Goal: Navigation & Orientation: Find specific page/section

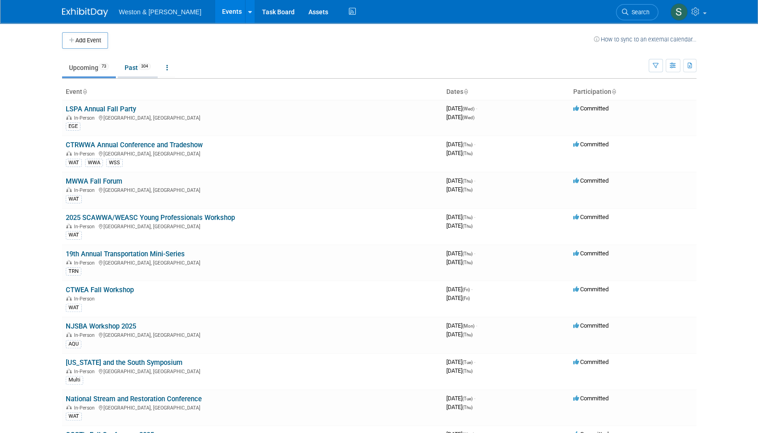
click at [138, 71] on link "Past 304" at bounding box center [138, 67] width 40 height 17
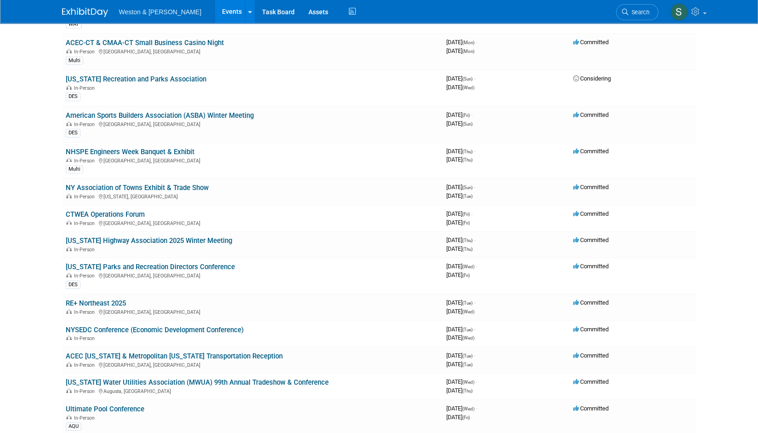
scroll to position [4472, 0]
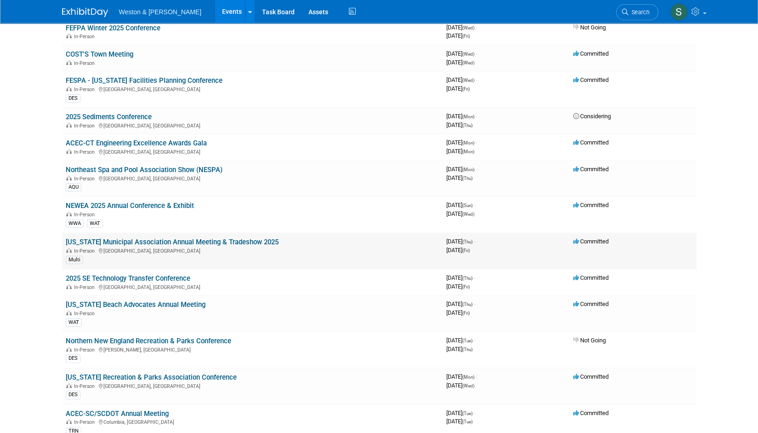
click at [200, 238] on link "[US_STATE] Municipal Association Annual Meeting & Tradeshow 2025" at bounding box center [172, 242] width 213 height 8
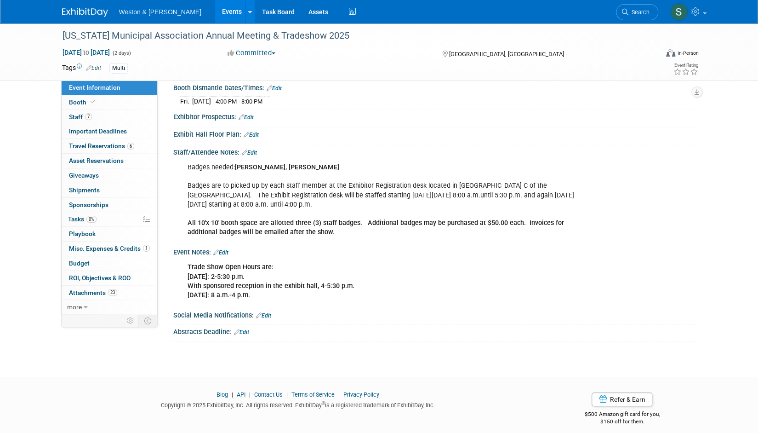
scroll to position [200, 0]
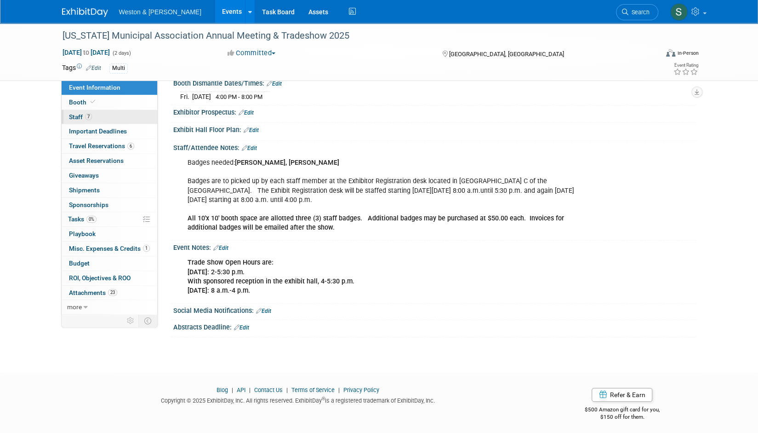
click at [79, 118] on span "Staff 7" at bounding box center [80, 116] width 23 height 7
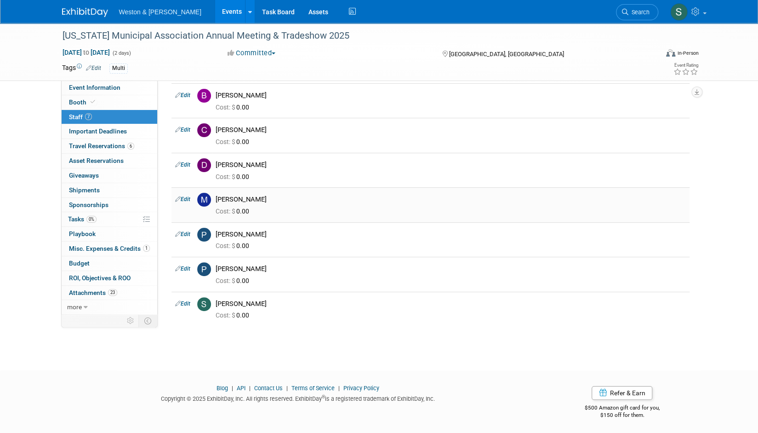
scroll to position [0, 0]
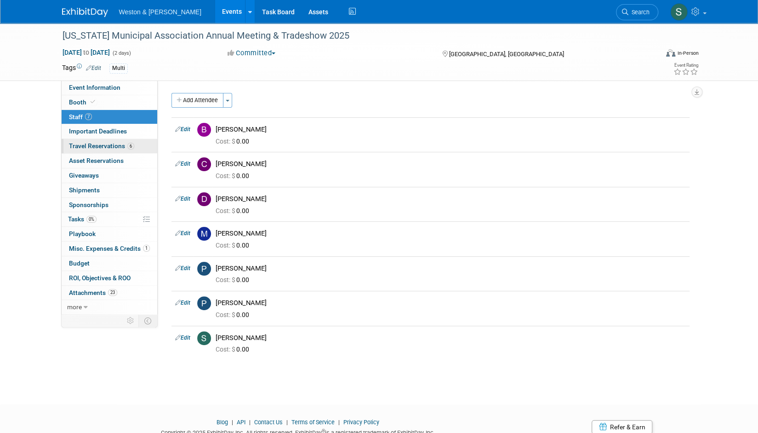
click at [105, 144] on span "Travel Reservations 6" at bounding box center [101, 145] width 65 height 7
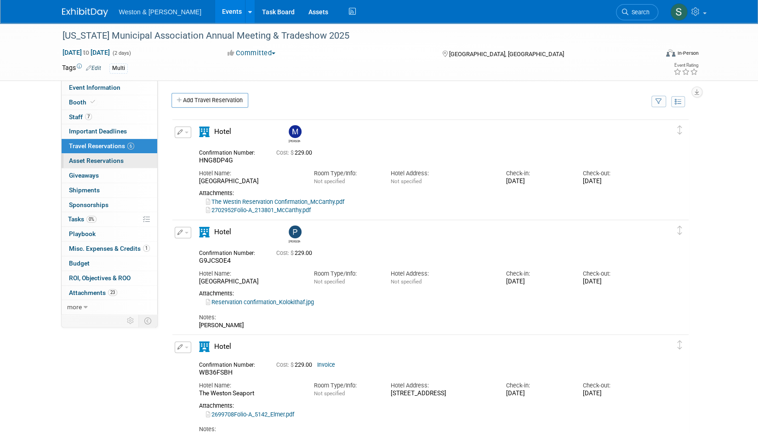
click at [103, 159] on span "Asset Reservations 0" at bounding box center [96, 160] width 55 height 7
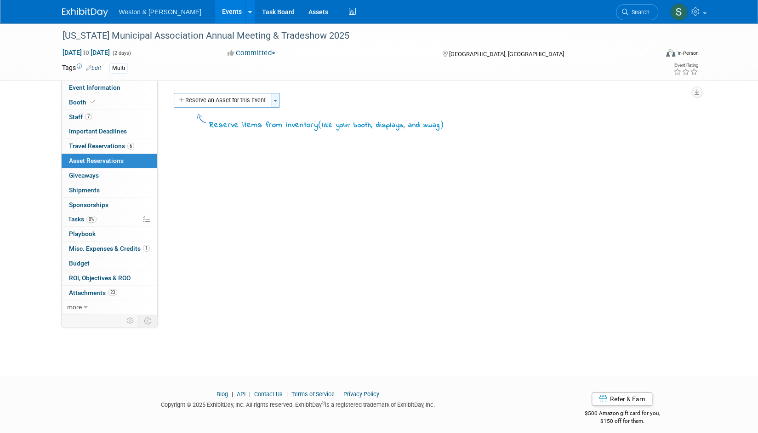
click at [275, 101] on span "button" at bounding box center [276, 101] width 4 height 2
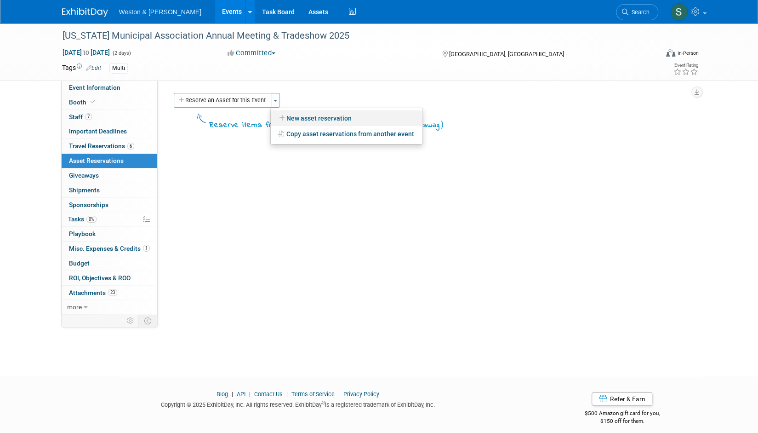
click at [306, 120] on link "New asset reservation" at bounding box center [347, 118] width 152 height 16
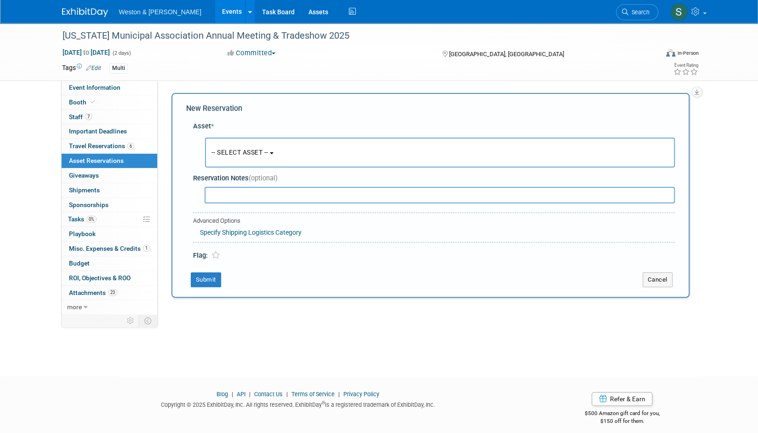
scroll to position [7, 0]
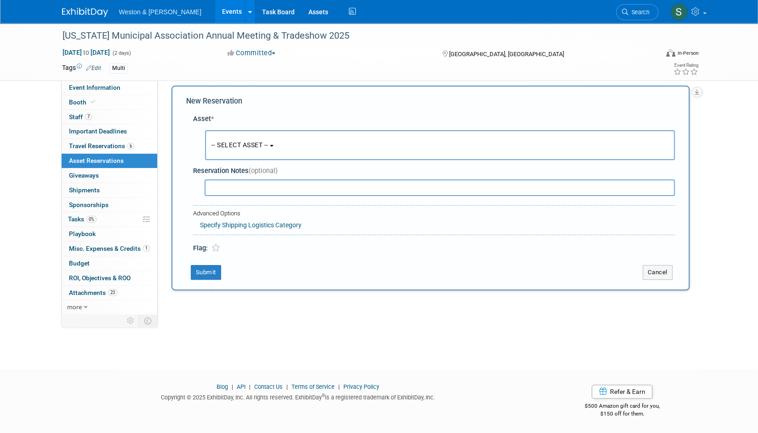
click at [282, 142] on button "-- SELECT ASSET --" at bounding box center [440, 145] width 470 height 30
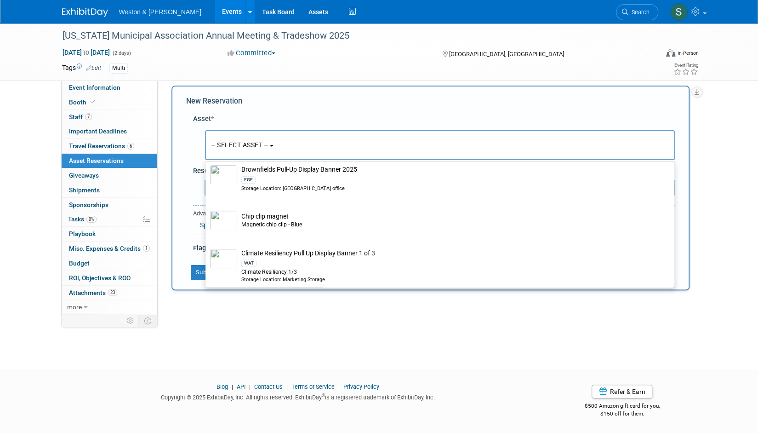
scroll to position [426, 0]
click at [354, 317] on div "Massachusetts Municipal Association Annual Meeting & Tradeshow 2025 Jan 23, 202…" at bounding box center [379, 184] width 758 height 337
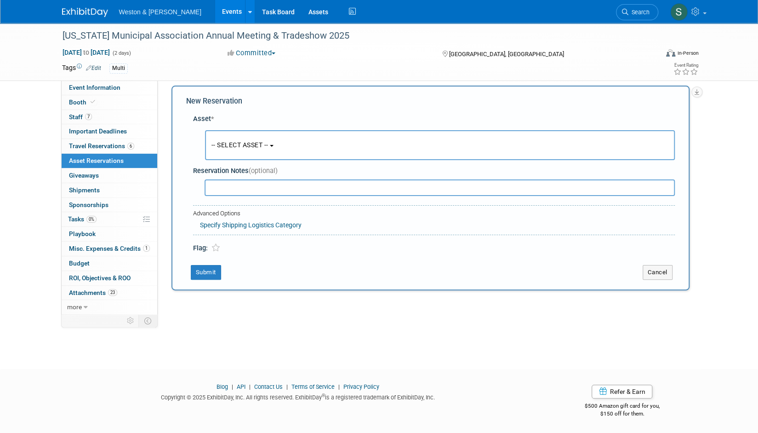
click at [711, 150] on div "Massachusetts Municipal Association Annual Meeting & Tradeshow 2025 Jan 23, 202…" at bounding box center [379, 184] width 758 height 337
click at [650, 270] on button "Cancel" at bounding box center [658, 272] width 30 height 15
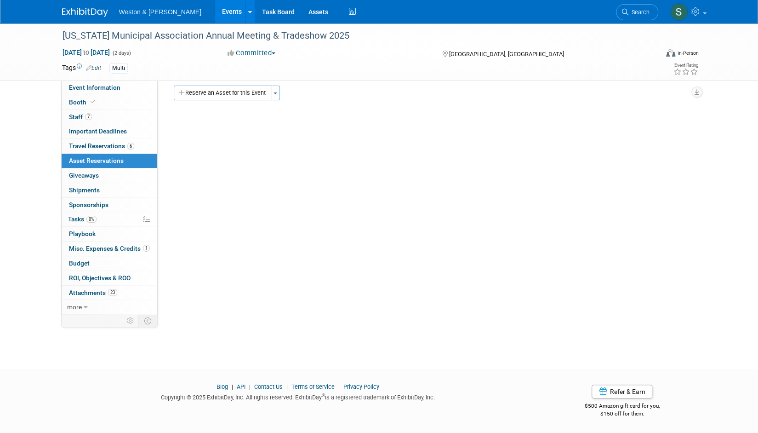
scroll to position [0, 0]
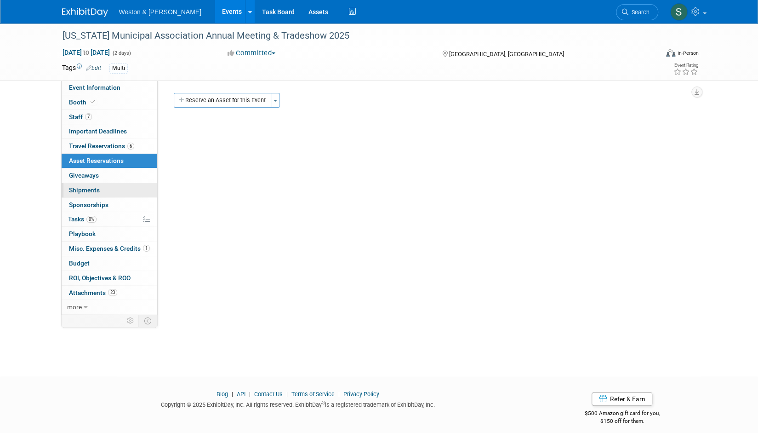
click at [94, 189] on span "Shipments 0" at bounding box center [84, 189] width 31 height 7
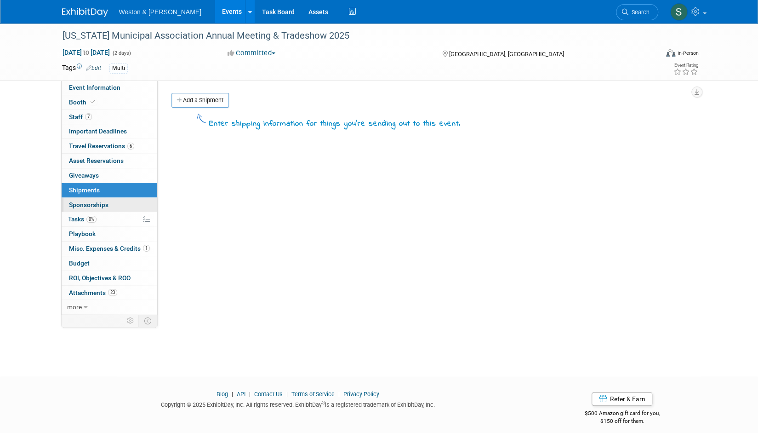
click at [105, 203] on span "Sponsorships 0" at bounding box center [89, 204] width 40 height 7
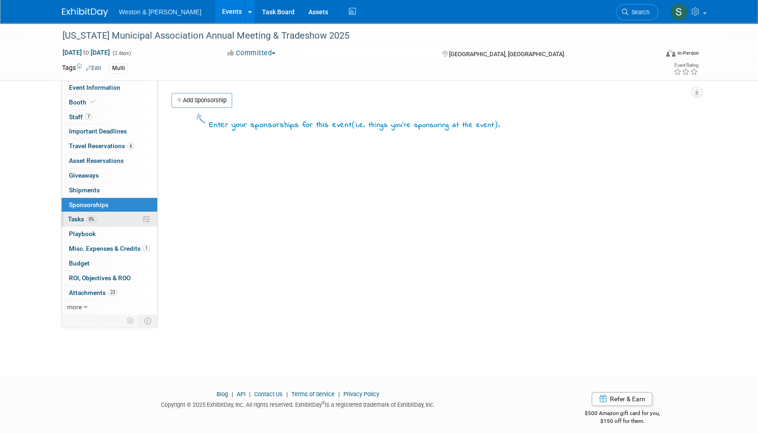
click at [82, 218] on span "Tasks 0%" at bounding box center [82, 218] width 29 height 7
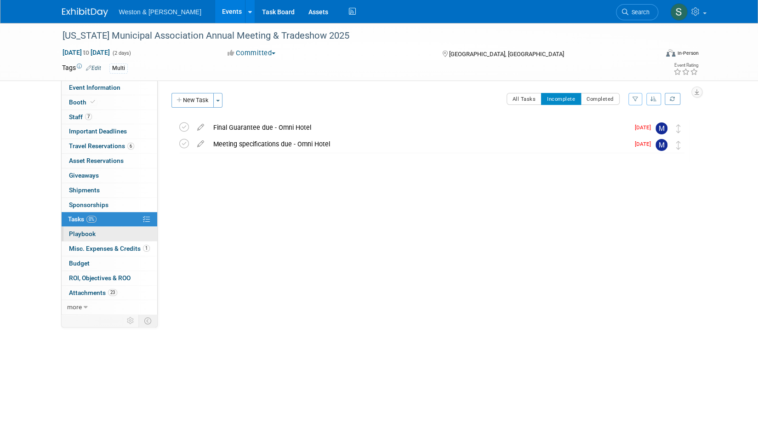
click at [98, 234] on link "0 Playbook 0" at bounding box center [110, 234] width 96 height 14
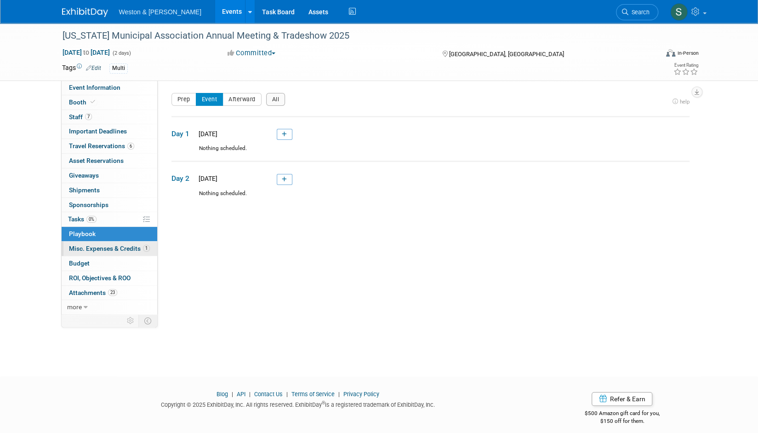
click at [108, 247] on span "Misc. Expenses & Credits 1" at bounding box center [109, 248] width 81 height 7
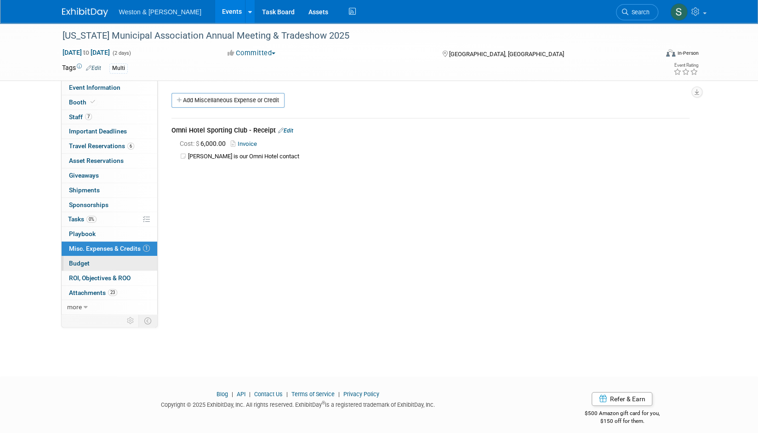
click at [88, 259] on span "Budget" at bounding box center [79, 262] width 21 height 7
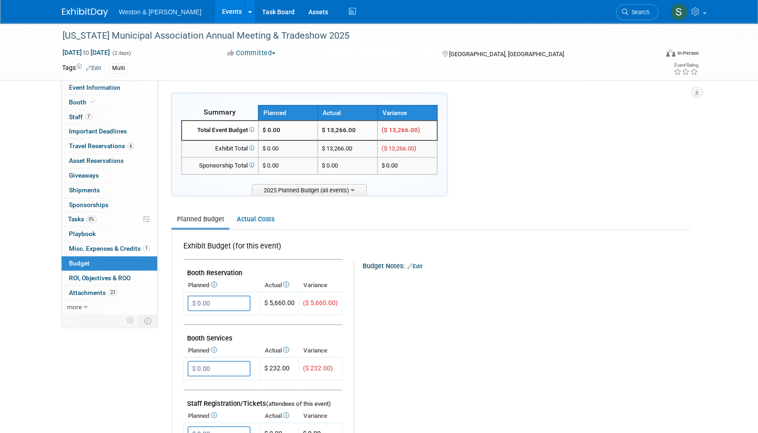
scroll to position [0, 0]
click at [101, 278] on span "ROI, Objectives & ROO 0" at bounding box center [100, 277] width 62 height 7
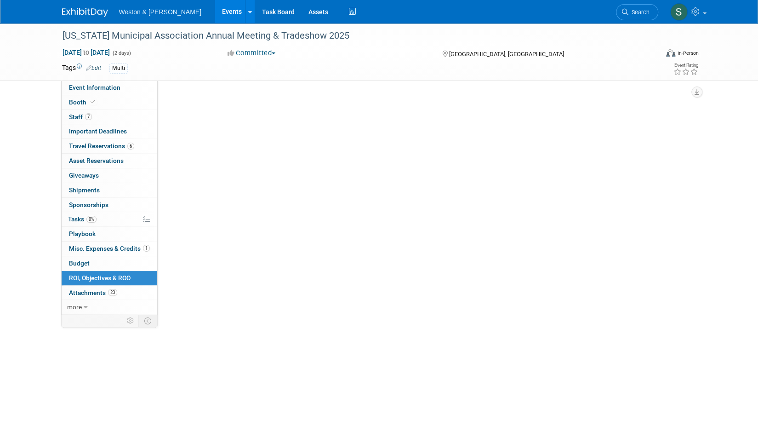
scroll to position [0, 0]
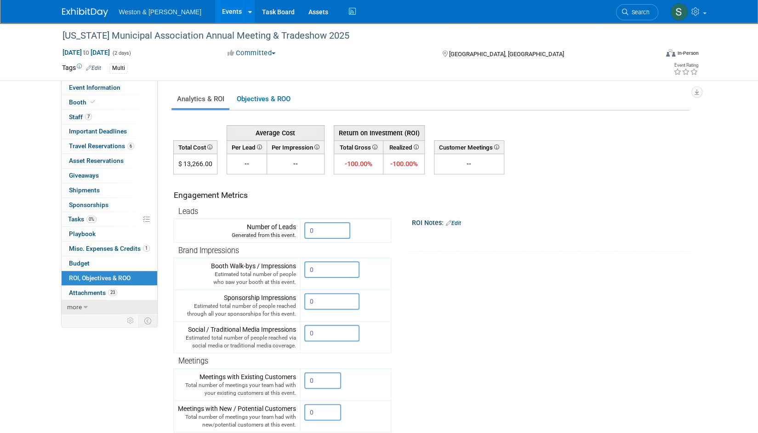
click at [78, 307] on span "more" at bounding box center [74, 306] width 15 height 7
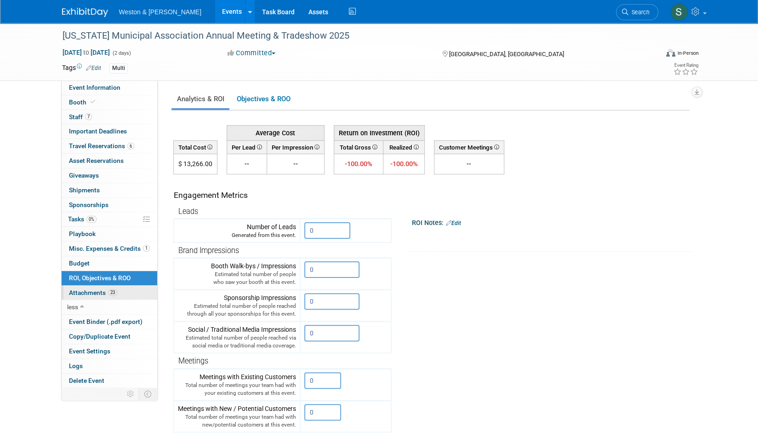
click at [90, 291] on span "Attachments 23" at bounding box center [93, 292] width 48 height 7
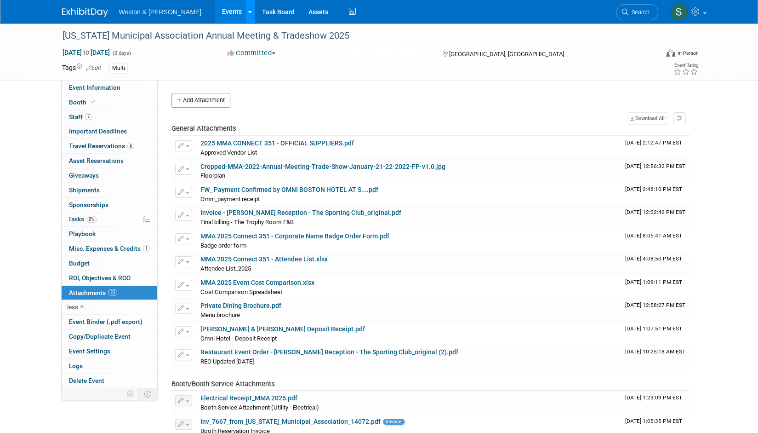
click at [248, 13] on icon at bounding box center [250, 12] width 4 height 6
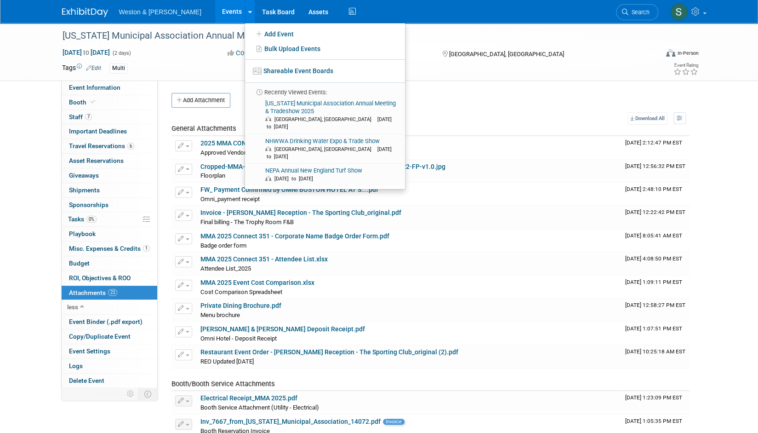
click at [165, 11] on span "Weston & [PERSON_NAME]" at bounding box center [160, 11] width 82 height 7
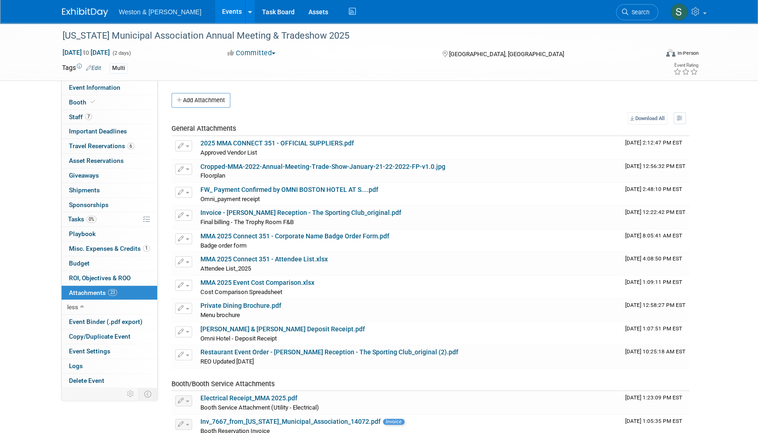
click at [148, 11] on span "Weston & [PERSON_NAME]" at bounding box center [160, 11] width 82 height 7
click at [86, 8] on img at bounding box center [85, 12] width 46 height 9
